Goal: Transaction & Acquisition: Purchase product/service

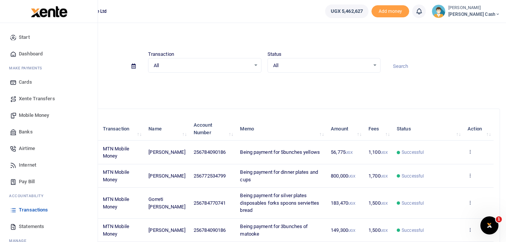
click at [34, 115] on span "Mobile Money" at bounding box center [34, 116] width 30 height 8
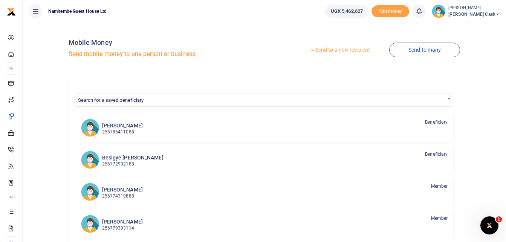
click at [343, 50] on link "Send to a new recipient" at bounding box center [340, 50] width 98 height 14
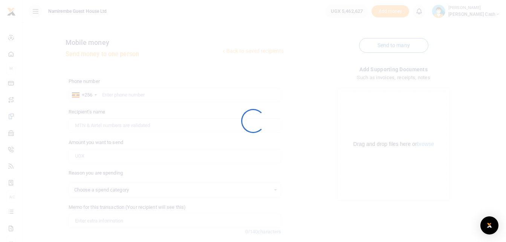
select select
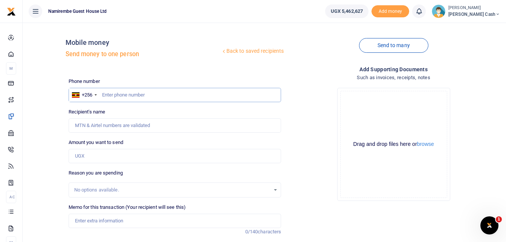
click at [106, 95] on input "text" at bounding box center [175, 95] width 213 height 14
type input "0775305578"
type input "Tony Kamede"
type input "0775305578"
click at [80, 156] on input "Amount you want to send" at bounding box center [175, 156] width 213 height 14
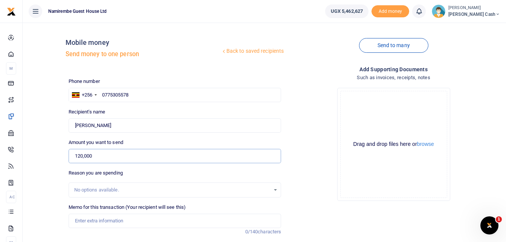
type input "120,000"
click at [82, 219] on input "Memo for this transaction (Your recipient will see this)" at bounding box center [175, 221] width 213 height 14
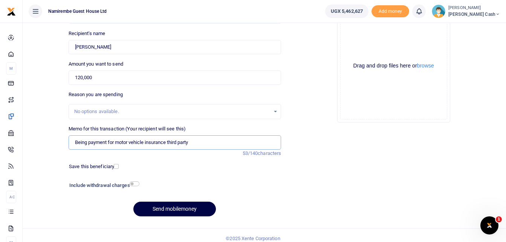
scroll to position [84, 0]
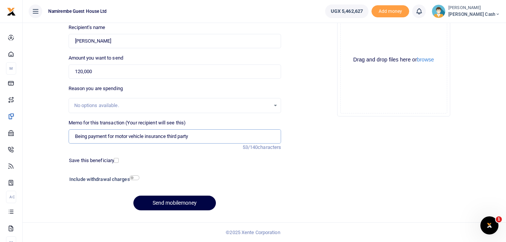
type input "Being payment for motor vehicle insurance third party"
click at [131, 178] on input "checkbox" at bounding box center [135, 177] width 10 height 5
checkbox input "true"
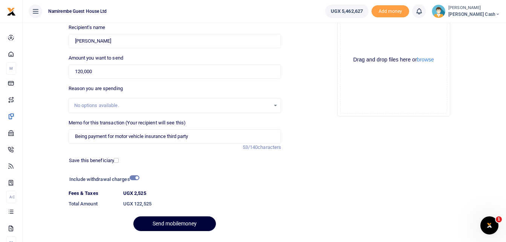
click at [168, 223] on button "Send mobilemoney" at bounding box center [174, 223] width 83 height 15
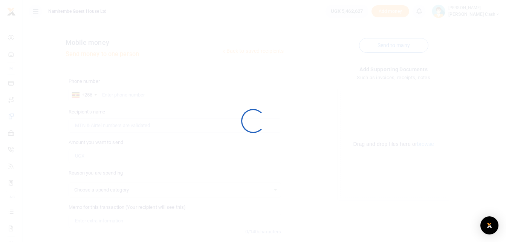
select select
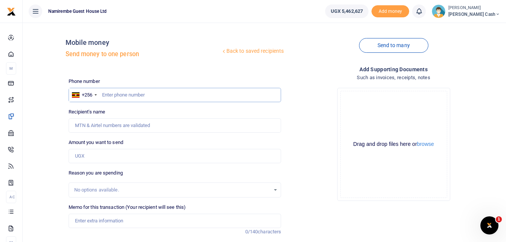
click at [111, 97] on input "text" at bounding box center [175, 95] width 213 height 14
type input "0782378485"
type input "Henry Ssengonge"
type input "0782378485"
click at [78, 154] on input "Amount you want to send" at bounding box center [175, 156] width 213 height 14
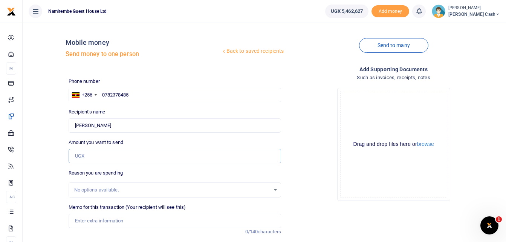
click at [81, 156] on input "Amount you want to send" at bounding box center [175, 156] width 213 height 14
type input "14,000"
click at [78, 216] on input "Memo for this transaction (Your recipient will see this)" at bounding box center [175, 221] width 213 height 14
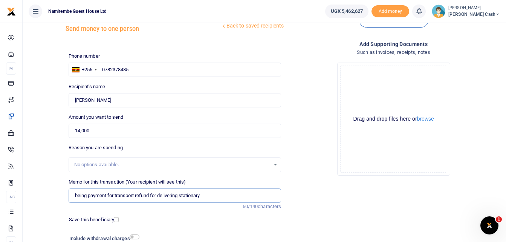
scroll to position [75, 0]
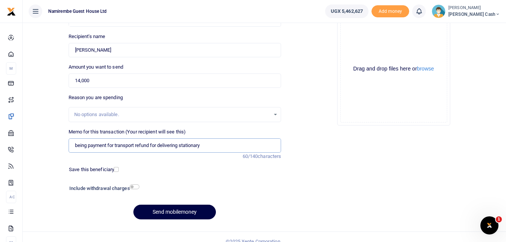
type input "being payment for transport refund for delivering stationary"
click at [135, 186] on input "checkbox" at bounding box center [135, 186] width 10 height 5
checkbox input "true"
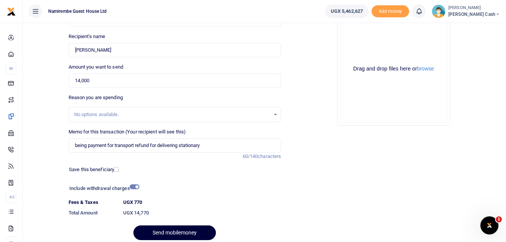
click at [180, 228] on button "Send mobilemoney" at bounding box center [174, 232] width 83 height 15
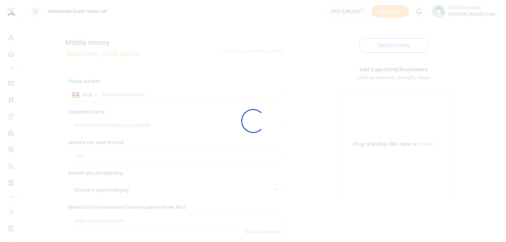
scroll to position [75, 0]
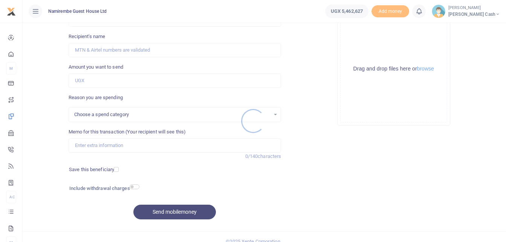
select select
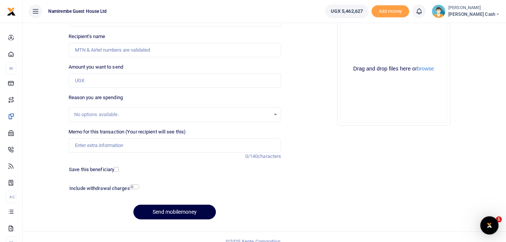
scroll to position [0, 0]
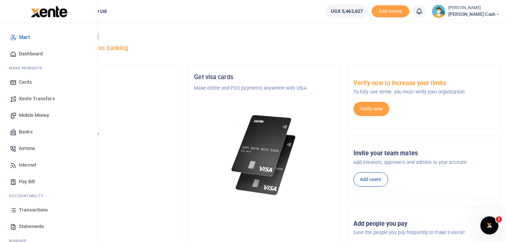
click at [39, 114] on span "Mobile Money" at bounding box center [34, 116] width 30 height 8
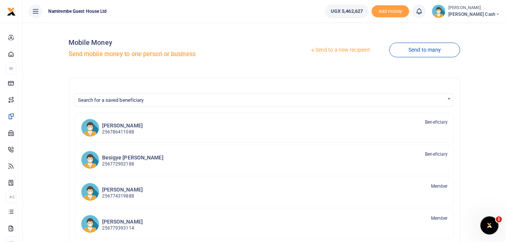
click at [345, 52] on link "Send to a new recipient" at bounding box center [340, 50] width 98 height 14
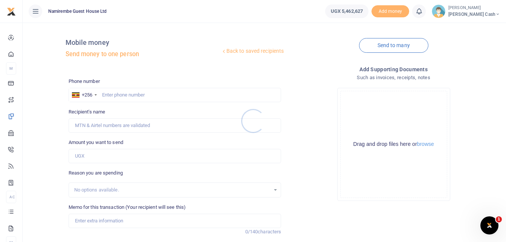
click at [117, 95] on div at bounding box center [253, 121] width 506 height 242
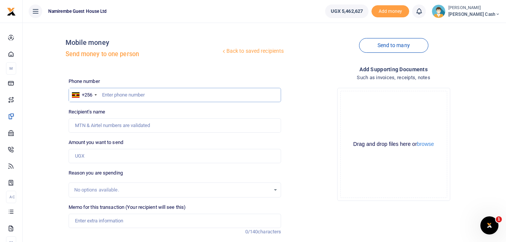
click at [115, 95] on input "text" at bounding box center [175, 95] width 213 height 14
type input "0784090186"
type input "[PERSON_NAME]"
type input "0784090186"
click at [88, 156] on input "Amount you want to send" at bounding box center [175, 156] width 213 height 14
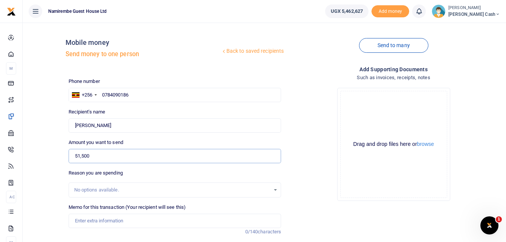
type input "51,500"
click at [87, 190] on div "No options available." at bounding box center [172, 190] width 196 height 8
click at [81, 222] on input "Memo for this transaction (Your recipient will see this)" at bounding box center [175, 221] width 213 height 14
click at [143, 222] on input "Being payment for cotton wool spirit and transport" at bounding box center [175, 221] width 213 height 14
click at [142, 222] on input "Being payment for cotton wool warmerspirit and transport" at bounding box center [175, 221] width 213 height 14
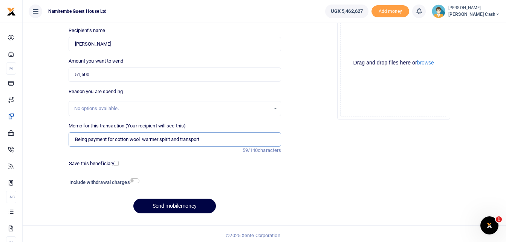
scroll to position [84, 0]
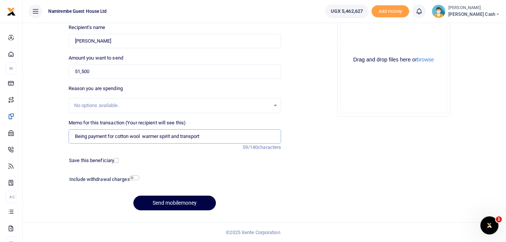
type input "Being payment for cotton wool warmer spirit and transport"
click at [137, 178] on input "checkbox" at bounding box center [135, 177] width 10 height 5
checkbox input "true"
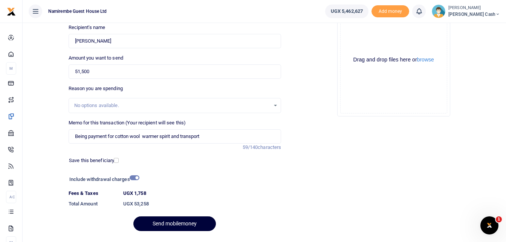
click at [173, 220] on button "Send mobilemoney" at bounding box center [174, 223] width 83 height 15
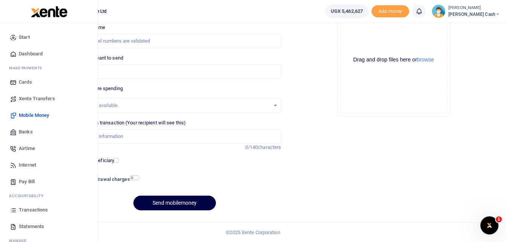
click at [29, 209] on span "Transactions" at bounding box center [33, 210] width 29 height 8
